Goal: Use online tool/utility: Use online tool/utility

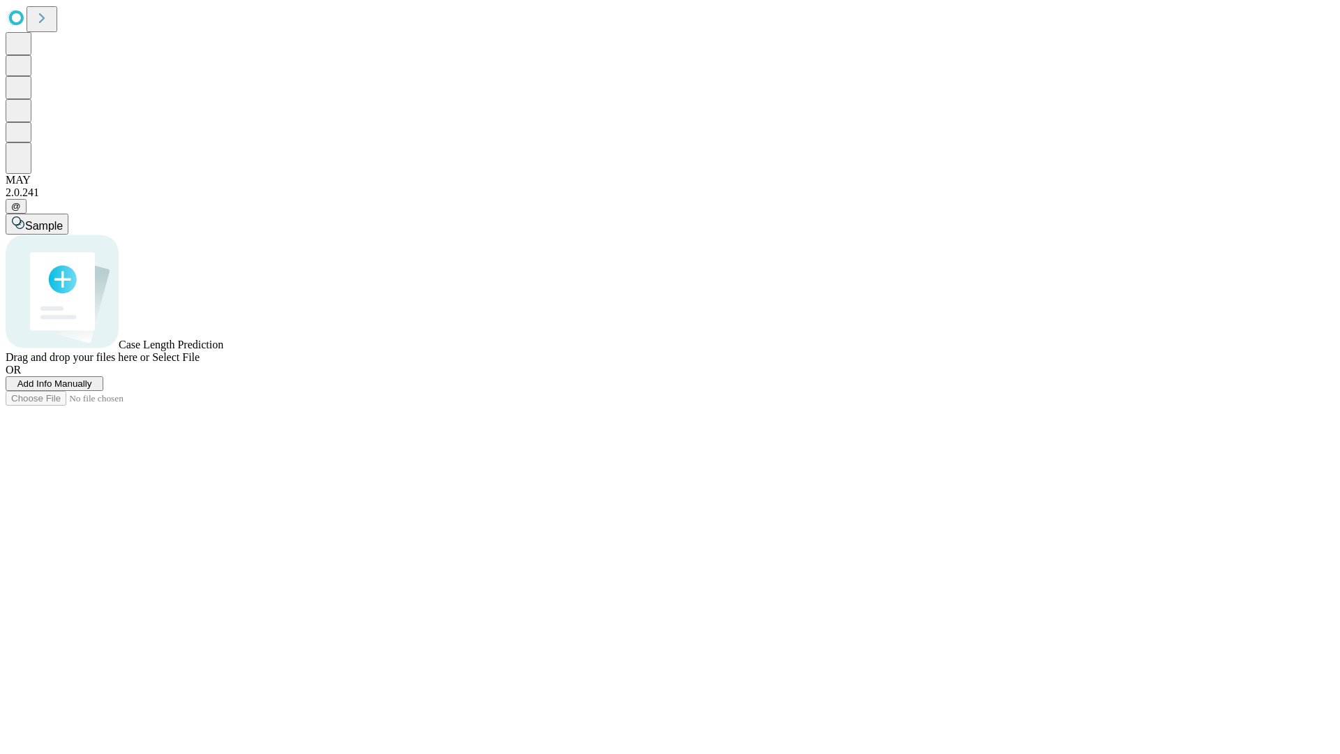
click at [200, 363] on span "Select File" at bounding box center [175, 357] width 47 height 12
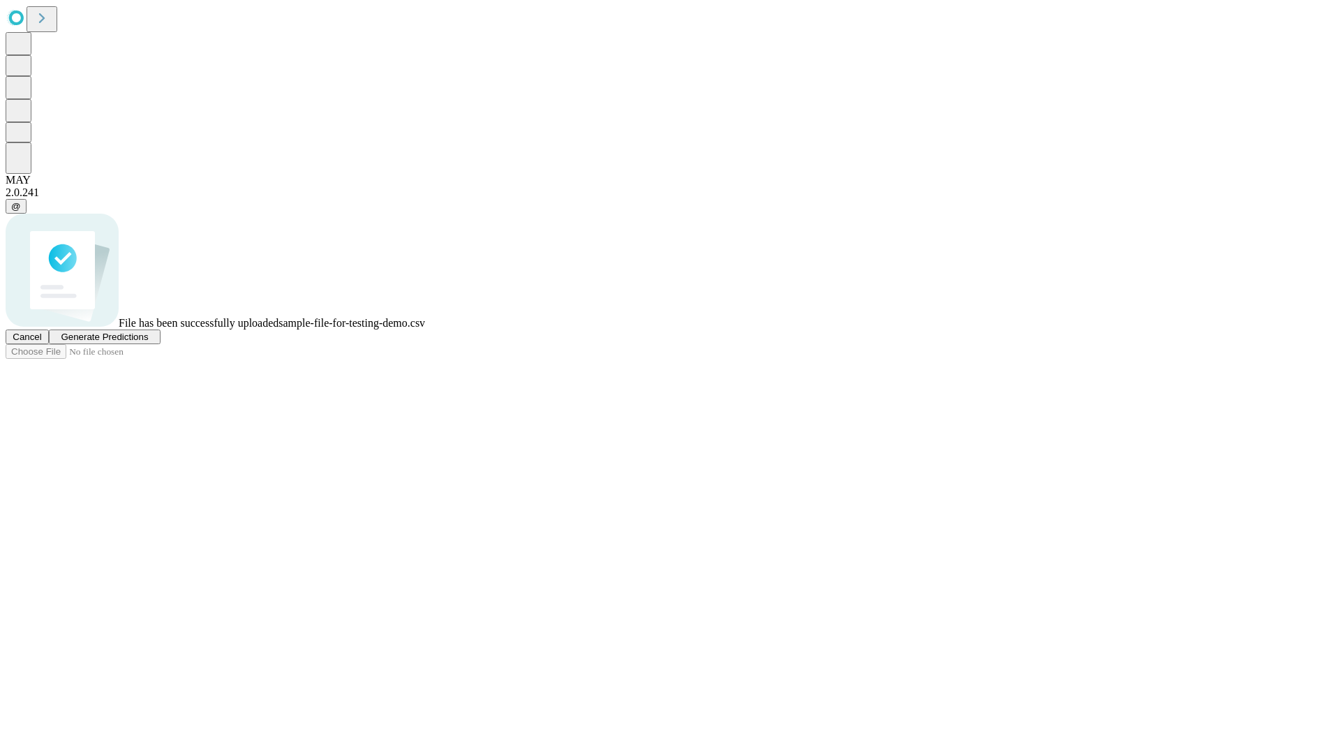
click at [148, 342] on span "Generate Predictions" at bounding box center [104, 337] width 87 height 10
